Goal: Task Accomplishment & Management: Use online tool/utility

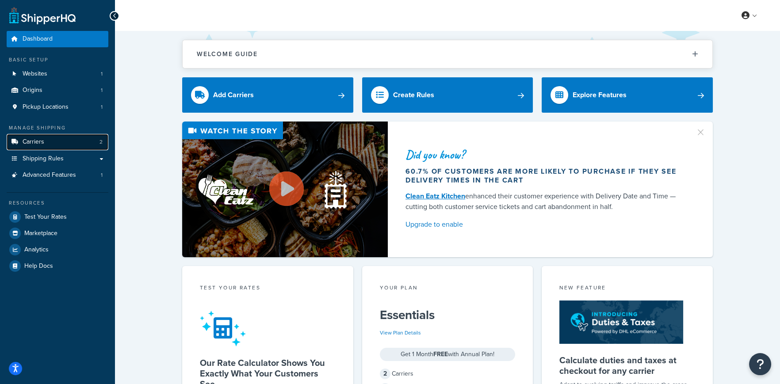
click at [74, 143] on link "Carriers 2" at bounding box center [58, 142] width 102 height 16
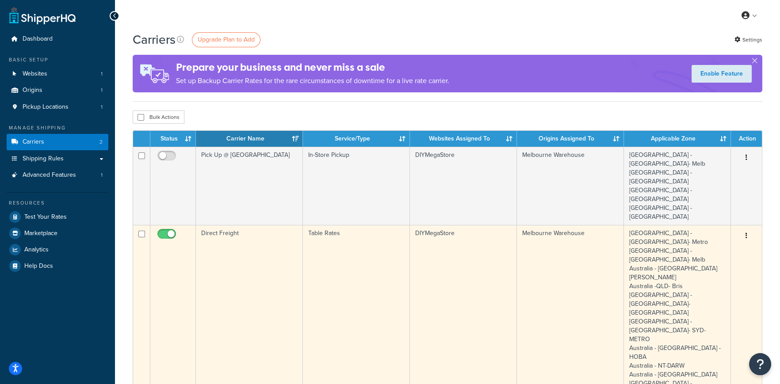
scroll to position [44, 0]
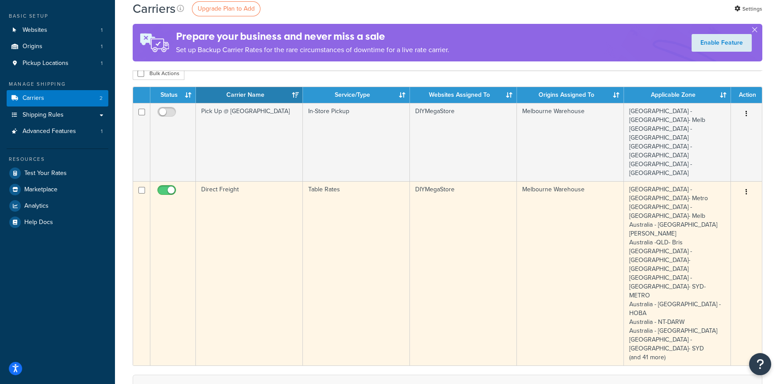
click at [746, 189] on icon "button" at bounding box center [747, 192] width 2 height 6
click at [568, 192] on td "Melbourne Warehouse" at bounding box center [570, 273] width 107 height 184
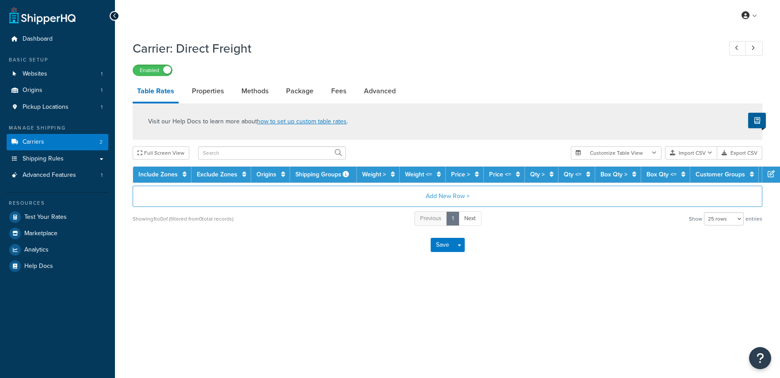
select select "25"
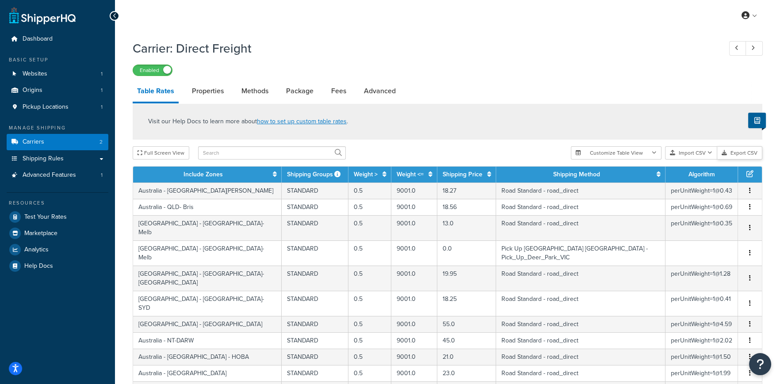
click at [744, 153] on button "Export CSV" at bounding box center [739, 152] width 45 height 13
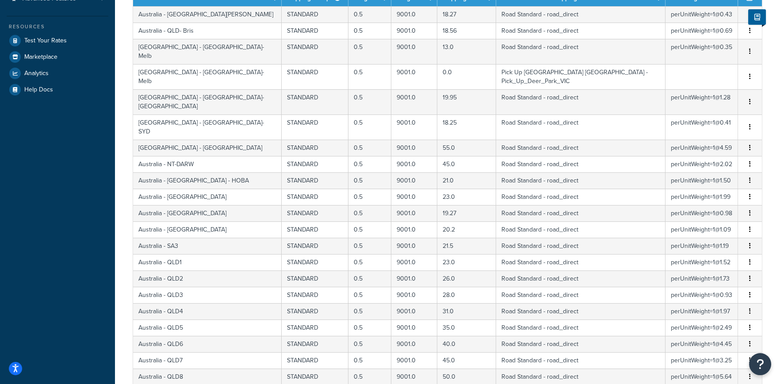
scroll to position [331, 0]
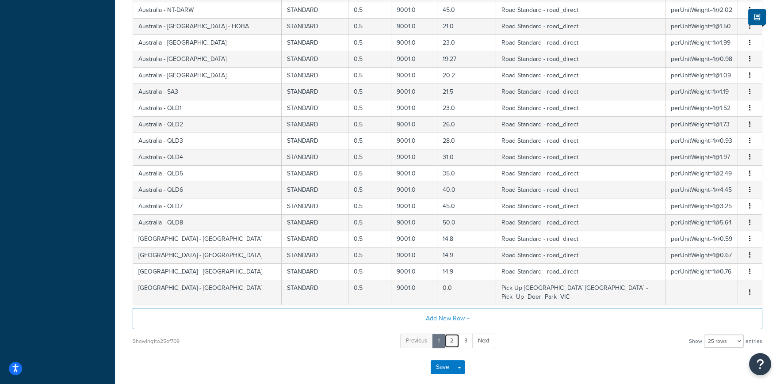
click at [452, 334] on link "2" at bounding box center [451, 341] width 15 height 15
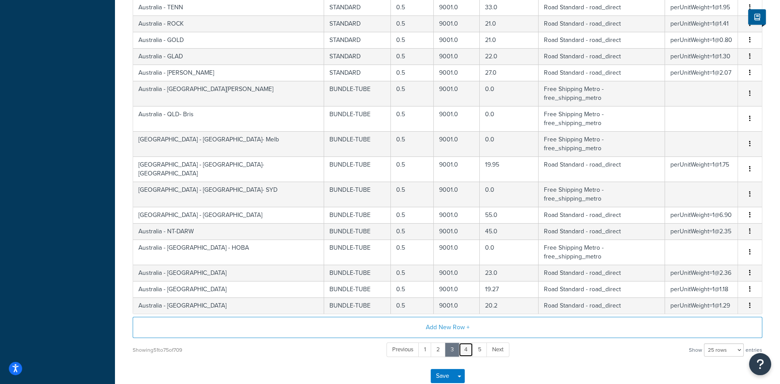
click at [467, 343] on link "4" at bounding box center [466, 350] width 15 height 15
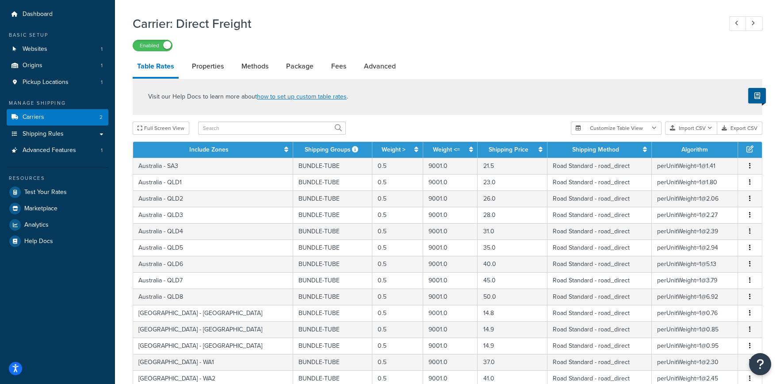
scroll to position [21, 0]
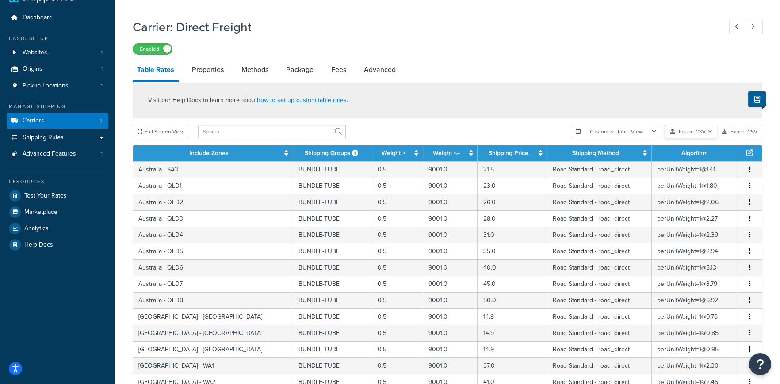
click at [693, 131] on button "Import CSV" at bounding box center [691, 131] width 52 height 13
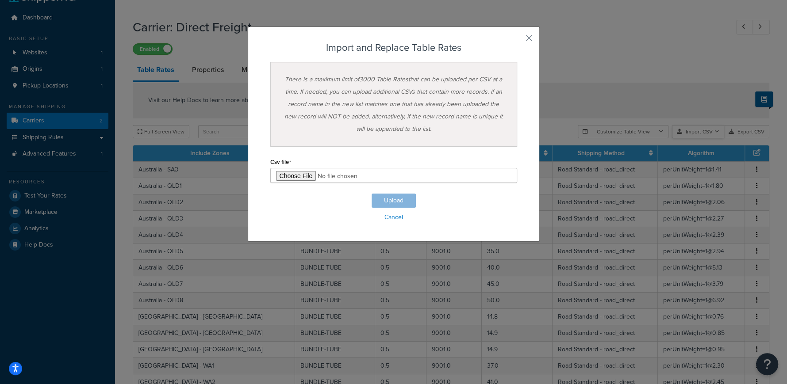
click at [729, 138] on div "Customize Table View Show all columns Show selected columns Import CSV Import a…" at bounding box center [673, 131] width 191 height 13
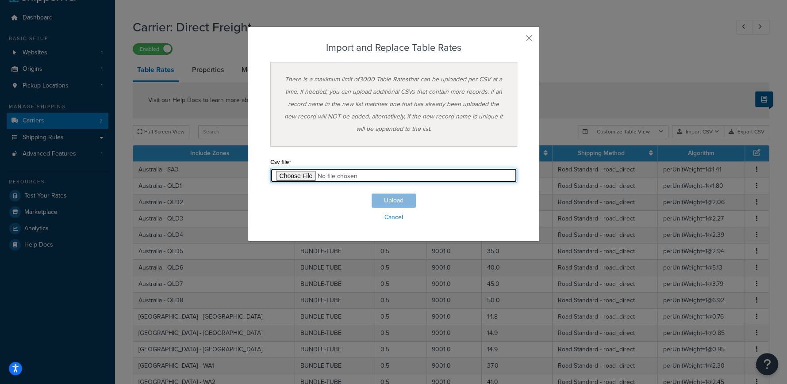
click at [294, 176] on input "file" at bounding box center [393, 175] width 247 height 15
type input "C:\fakepath\Table Rate Export-2025-09-20 0102.csv"
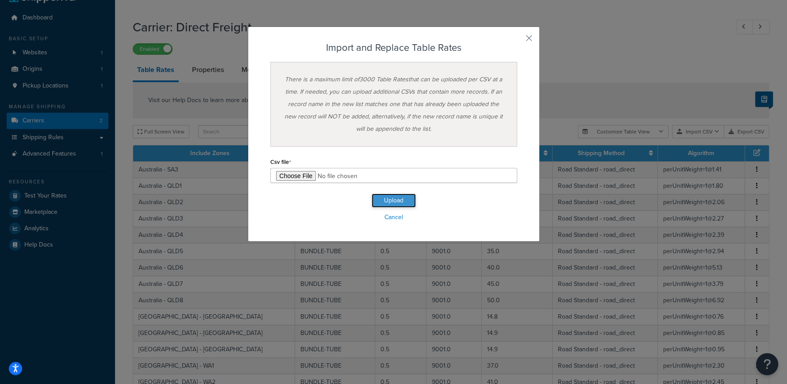
click at [395, 203] on button "Upload" at bounding box center [393, 201] width 44 height 14
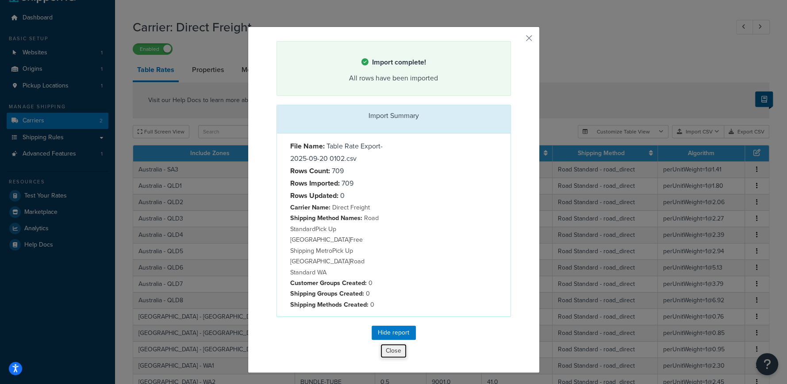
click at [393, 344] on button "Close" at bounding box center [393, 351] width 27 height 15
